Goal: Information Seeking & Learning: Check status

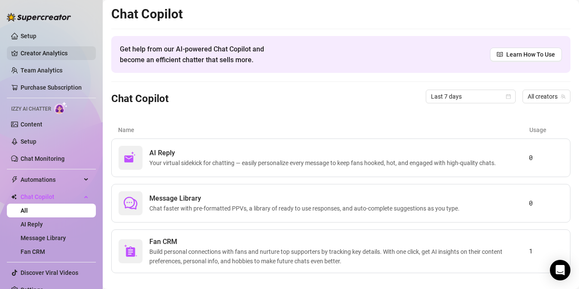
click at [51, 54] on link "Creator Analytics" at bounding box center [55, 53] width 69 height 14
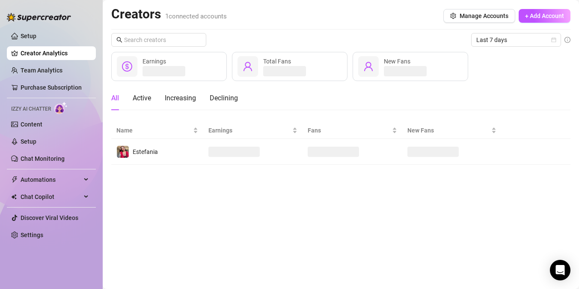
click at [244, 258] on main "Creators 1 connected accounts Manage Accounts + Add Account Last 7 days Earning…" at bounding box center [341, 144] width 477 height 289
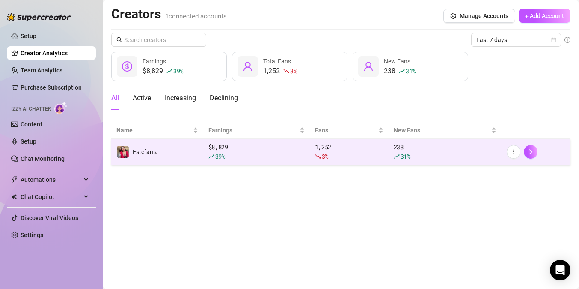
click at [264, 153] on div "39 %" at bounding box center [257, 156] width 96 height 9
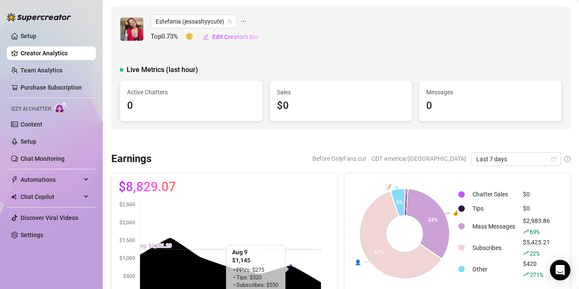
click at [39, 54] on link "Creator Analytics" at bounding box center [55, 53] width 69 height 14
